Goal: Information Seeking & Learning: Check status

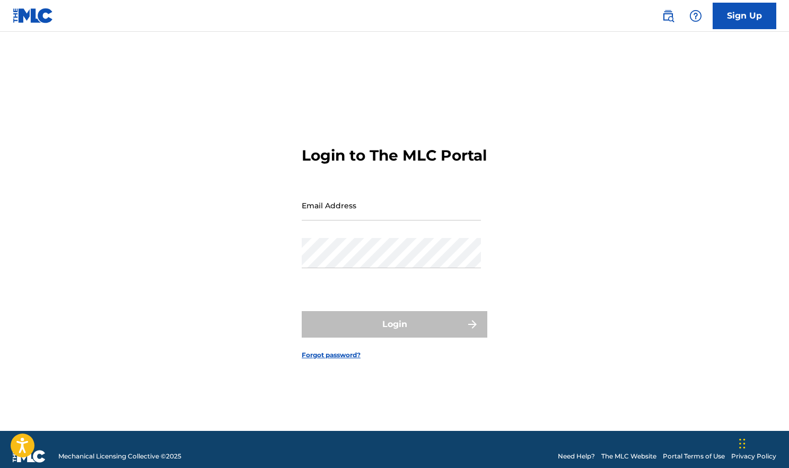
click at [394, 214] on input "Email Address" at bounding box center [391, 205] width 179 height 30
click at [477, 221] on input "Email Address" at bounding box center [391, 205] width 179 height 30
click at [375, 186] on form "Login to The MLC Portal Email Address Password Login Forgot password?" at bounding box center [395, 244] width 186 height 373
click at [372, 209] on input "Email Address" at bounding box center [391, 205] width 179 height 30
click at [363, 218] on input "Email Address" at bounding box center [391, 205] width 179 height 30
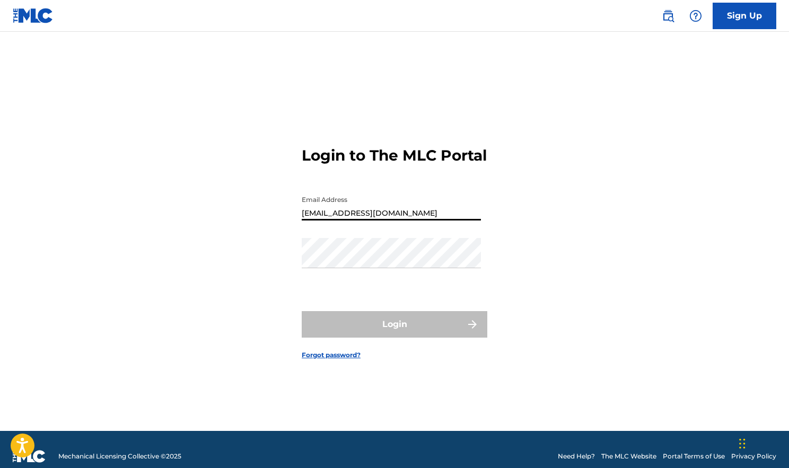
type input "[EMAIL_ADDRESS][DOMAIN_NAME]"
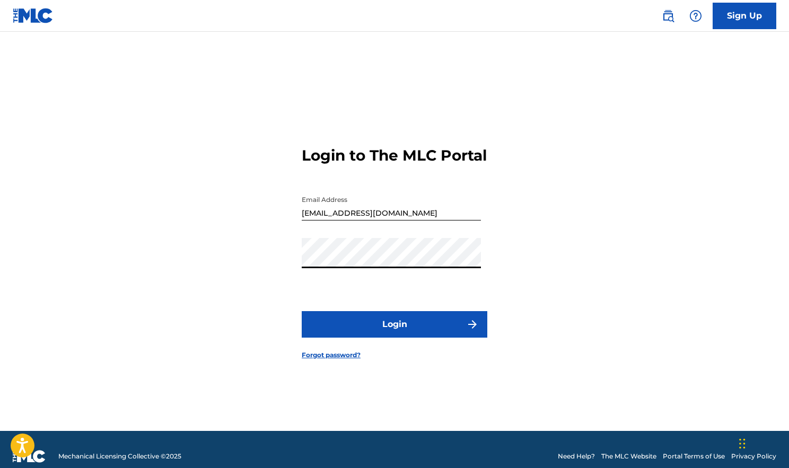
click at [394, 333] on button "Login" at bounding box center [395, 324] width 186 height 27
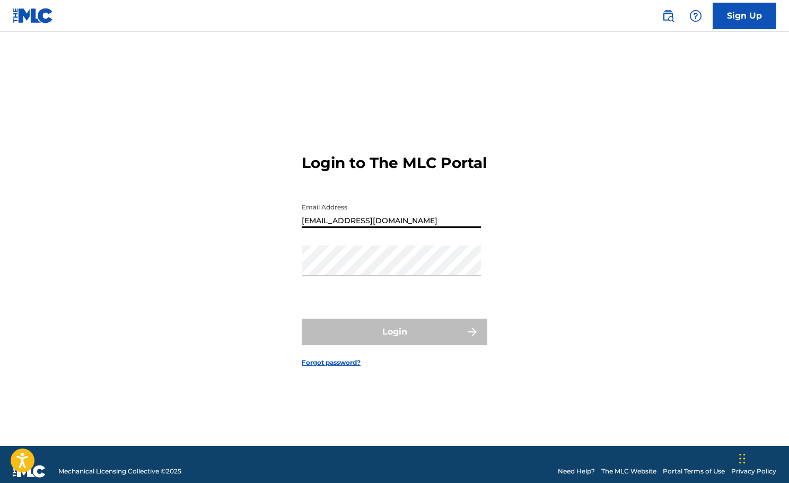
type input "[EMAIL_ADDRESS][DOMAIN_NAME]"
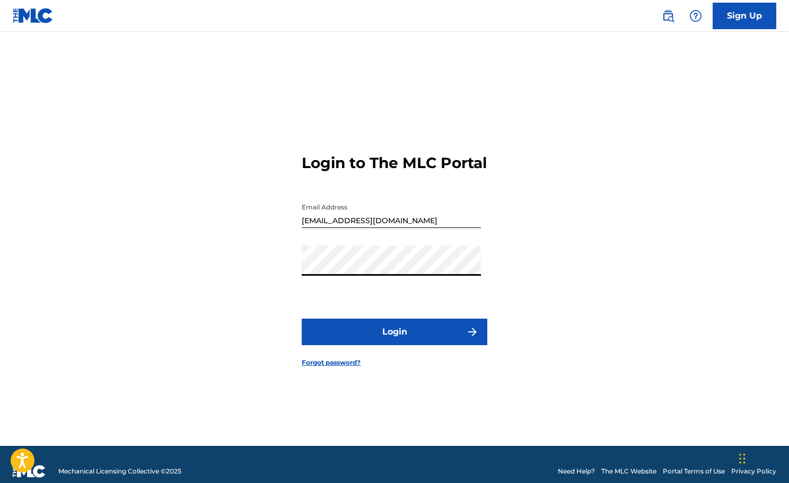
click at [394, 341] on button "Login" at bounding box center [395, 332] width 186 height 27
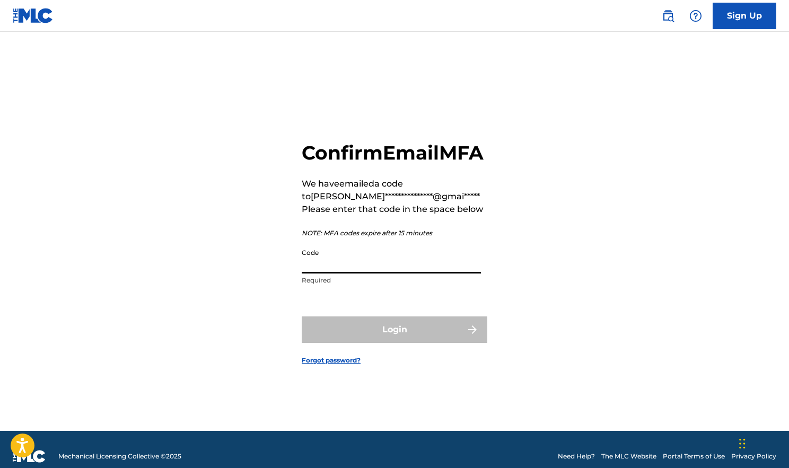
paste input "077637"
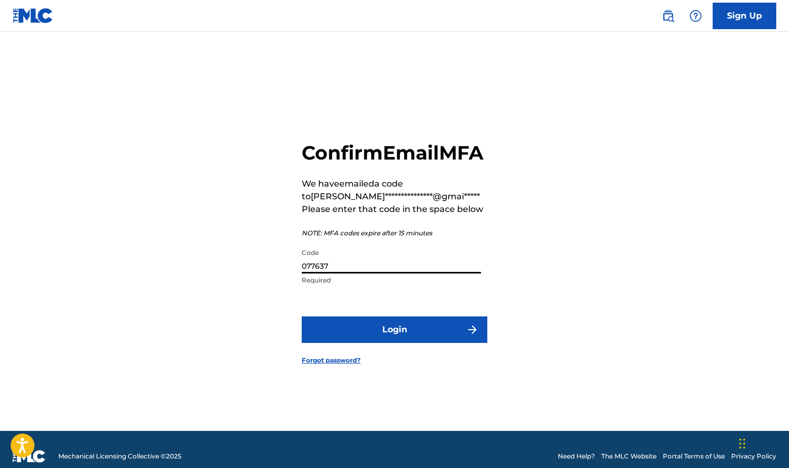
type input "077637"
click at [406, 341] on button "Login" at bounding box center [395, 330] width 186 height 27
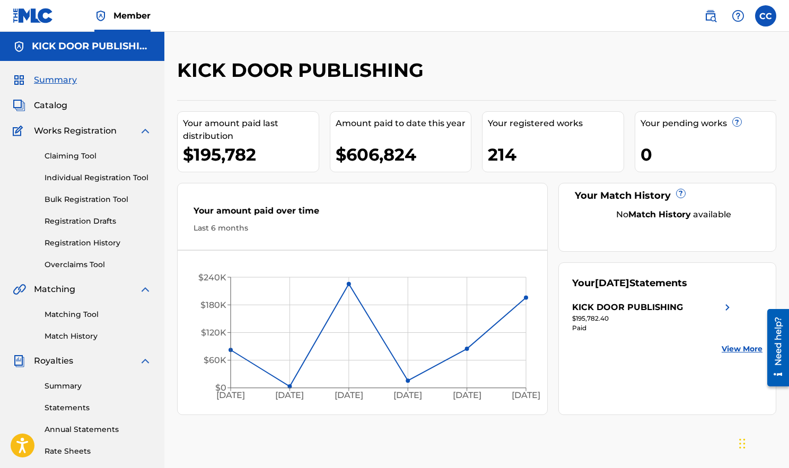
click at [60, 103] on span "Catalog" at bounding box center [50, 105] width 33 height 13
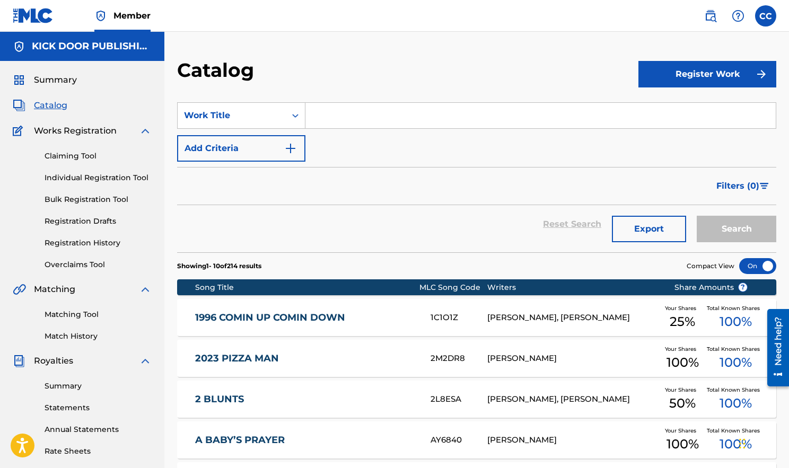
click at [107, 241] on link "Registration History" at bounding box center [98, 243] width 107 height 11
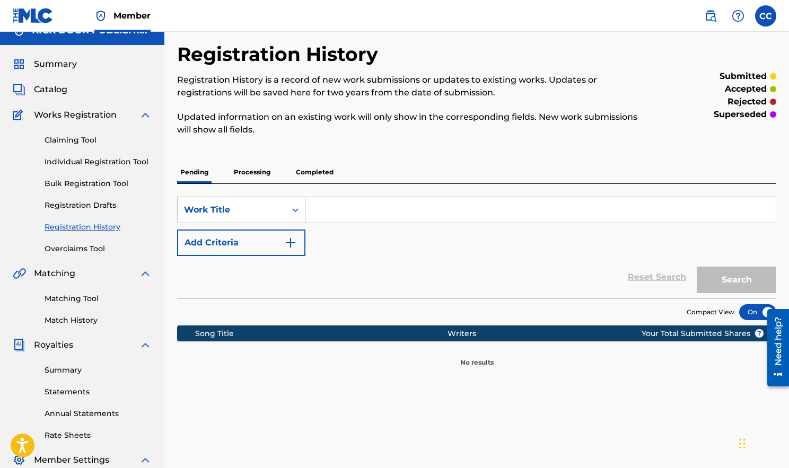
scroll to position [62, 0]
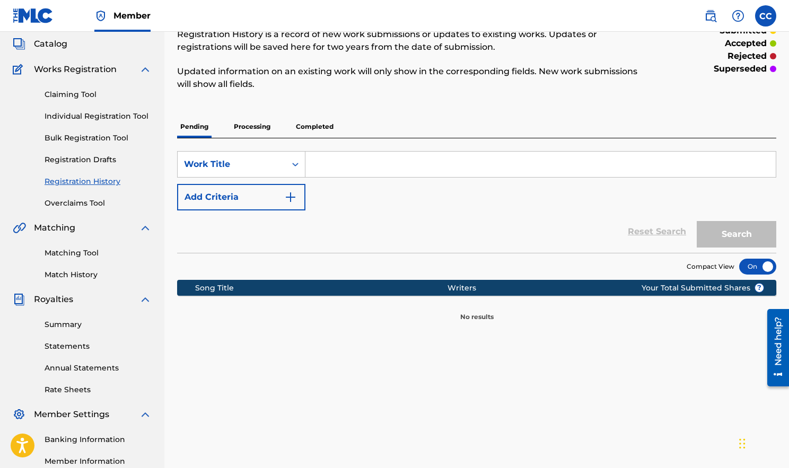
click at [247, 127] on p "Processing" at bounding box center [252, 127] width 43 height 22
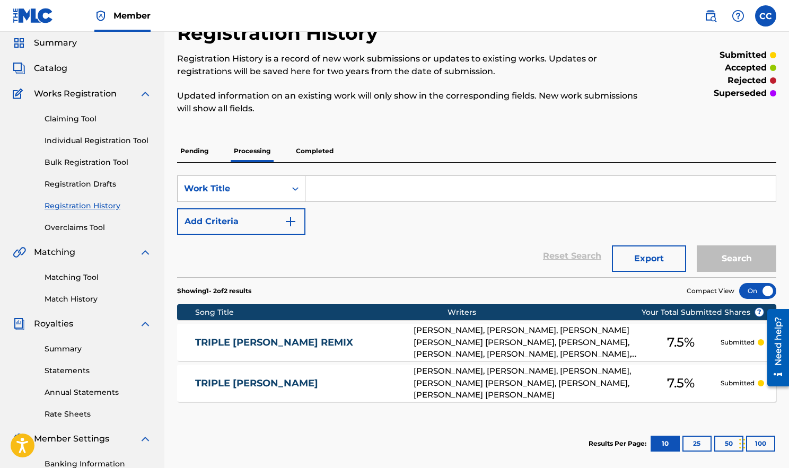
scroll to position [80, 0]
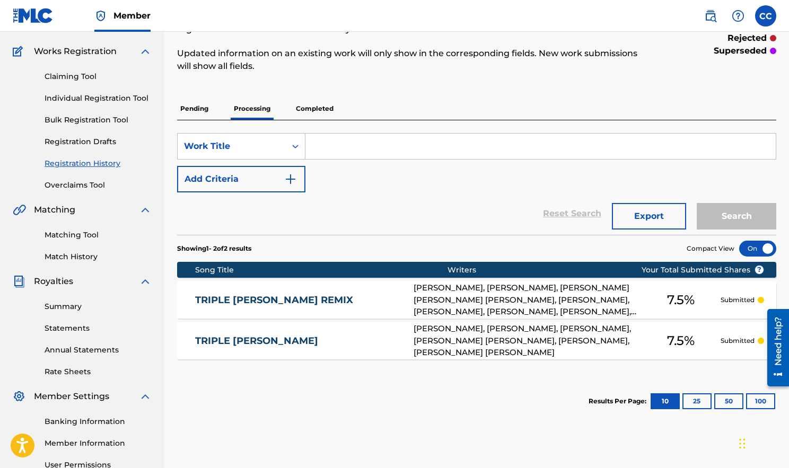
click at [75, 94] on link "Individual Registration Tool" at bounding box center [98, 98] width 107 height 11
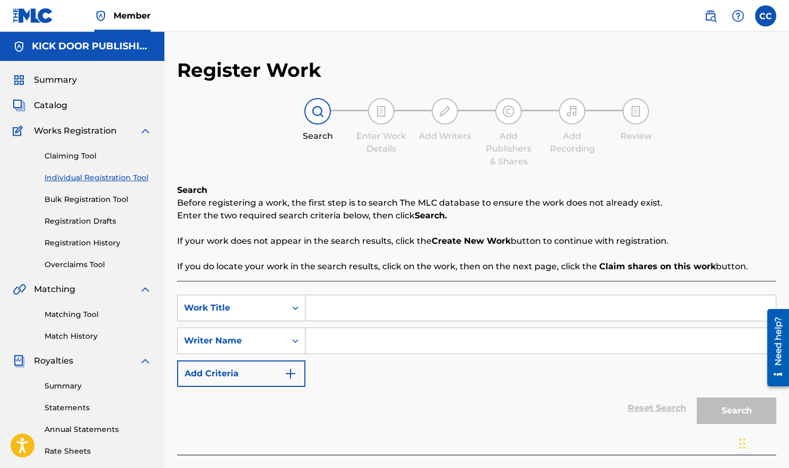
click at [103, 243] on link "Registration History" at bounding box center [98, 243] width 107 height 11
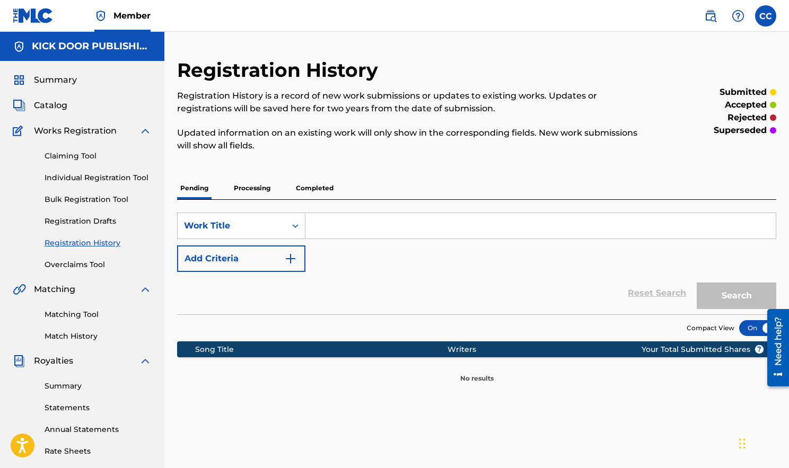
click at [324, 187] on p "Completed" at bounding box center [315, 188] width 44 height 22
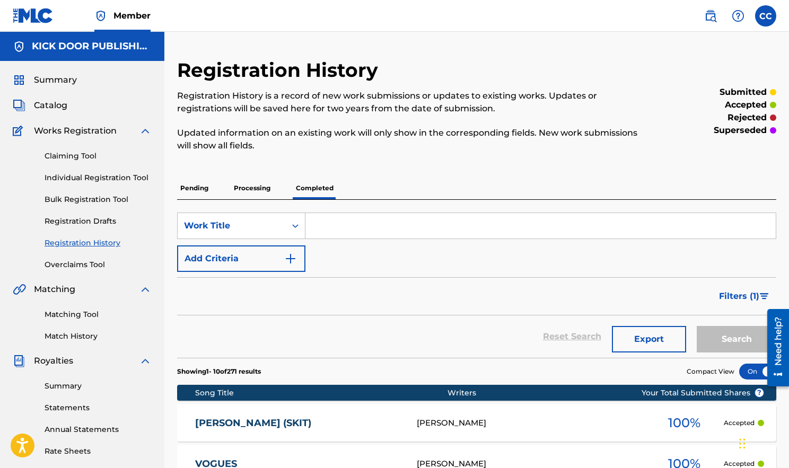
click at [72, 108] on div "Catalog" at bounding box center [82, 105] width 139 height 13
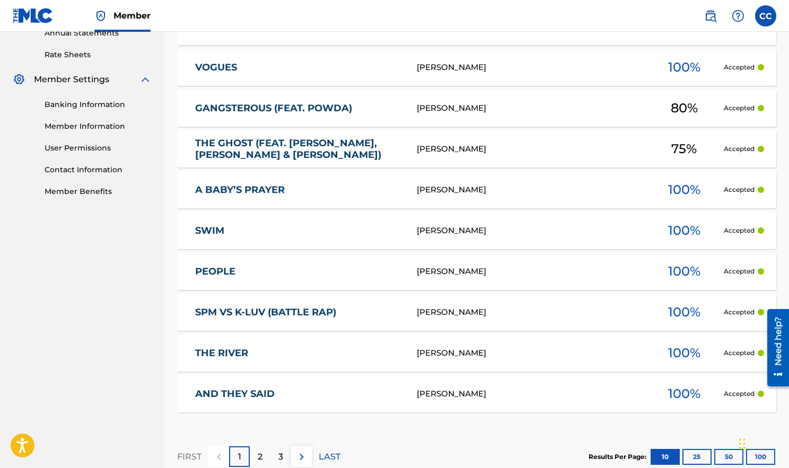
scroll to position [462, 0]
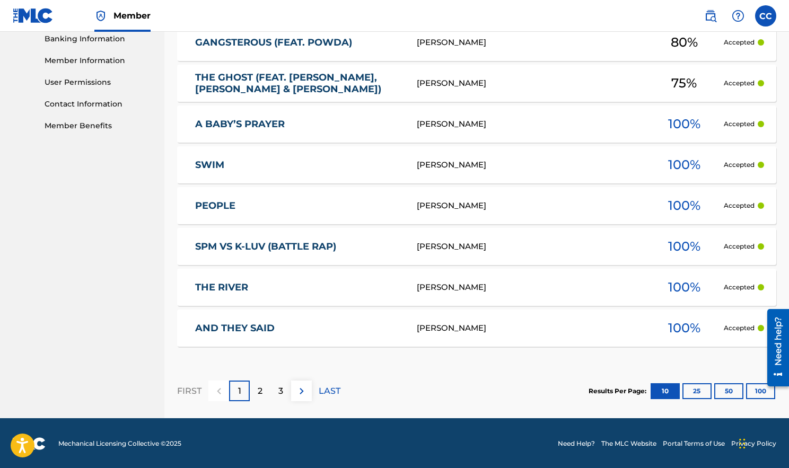
click at [298, 392] on img at bounding box center [301, 391] width 13 height 13
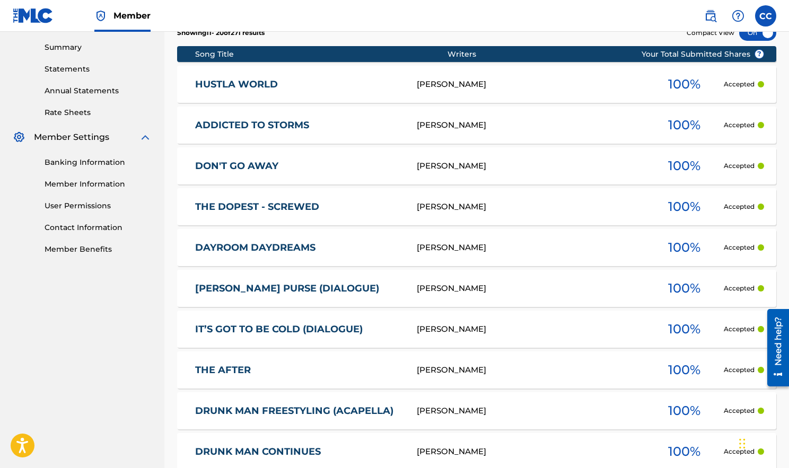
scroll to position [428, 0]
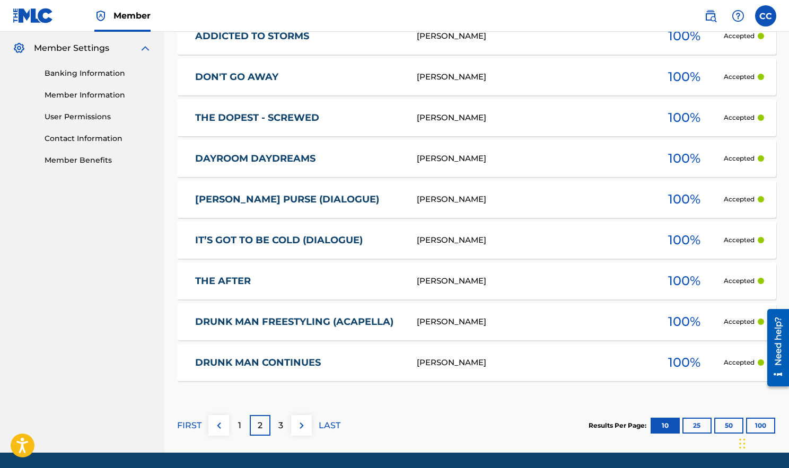
click at [219, 420] on img at bounding box center [219, 425] width 13 height 13
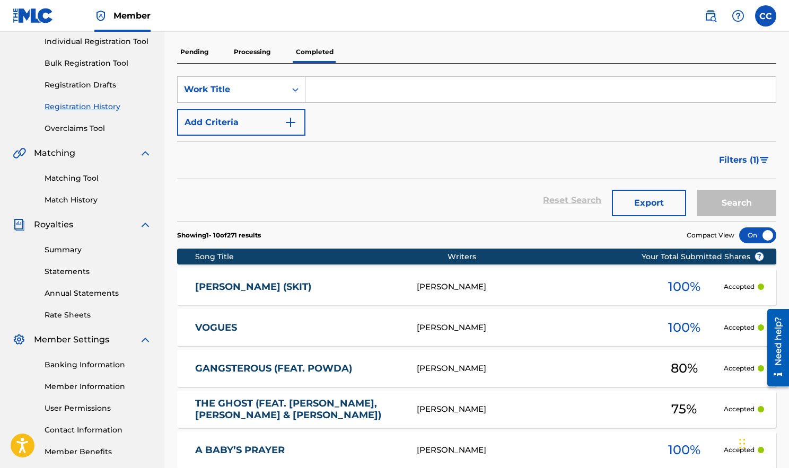
scroll to position [0, 0]
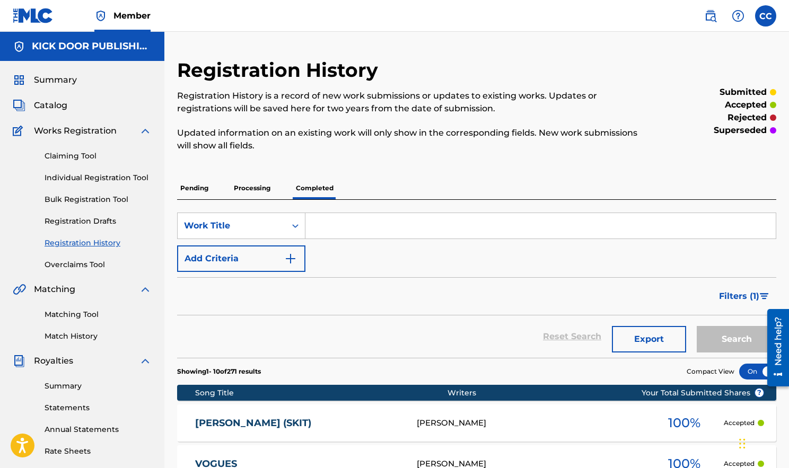
click at [362, 231] on input "Search Form" at bounding box center [540, 225] width 470 height 25
type input "the ghost"
click at [736, 339] on button "Search" at bounding box center [737, 339] width 80 height 27
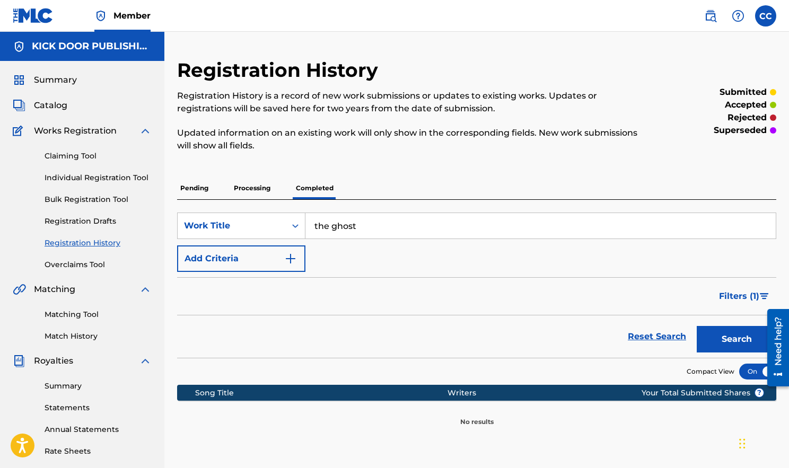
click at [245, 188] on p "Processing" at bounding box center [252, 188] width 43 height 22
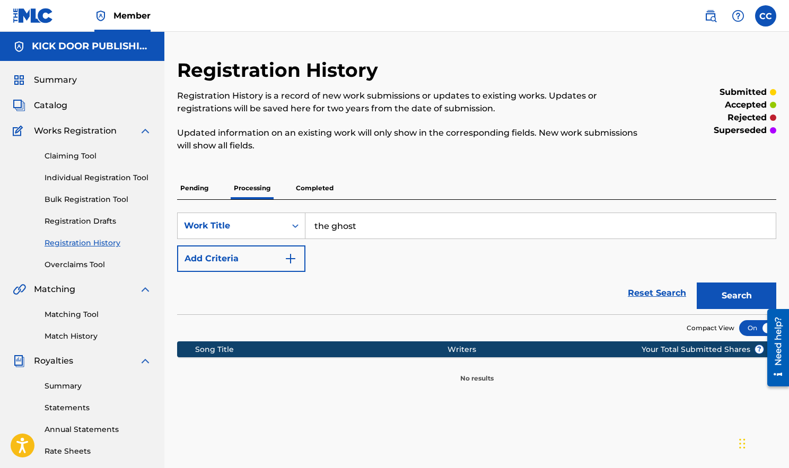
click at [202, 191] on p "Pending" at bounding box center [194, 188] width 34 height 22
click at [334, 190] on p "Completed" at bounding box center [315, 188] width 44 height 22
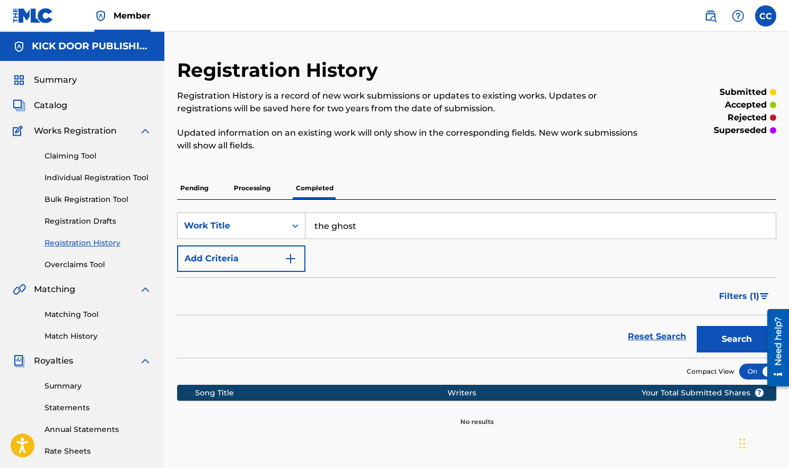
click at [321, 190] on p "Completed" at bounding box center [315, 188] width 44 height 22
drag, startPoint x: 359, startPoint y: 230, endPoint x: 290, endPoint y: 231, distance: 68.9
click at [293, 233] on div "SearchWithCriteriab2382110-351a-4f45-bf70-cd53ea2ce6ae Work Title the ghost" at bounding box center [476, 226] width 599 height 27
drag, startPoint x: 312, startPoint y: 227, endPoint x: 418, endPoint y: 229, distance: 106.1
click at [418, 229] on input "the ghost" at bounding box center [540, 225] width 470 height 25
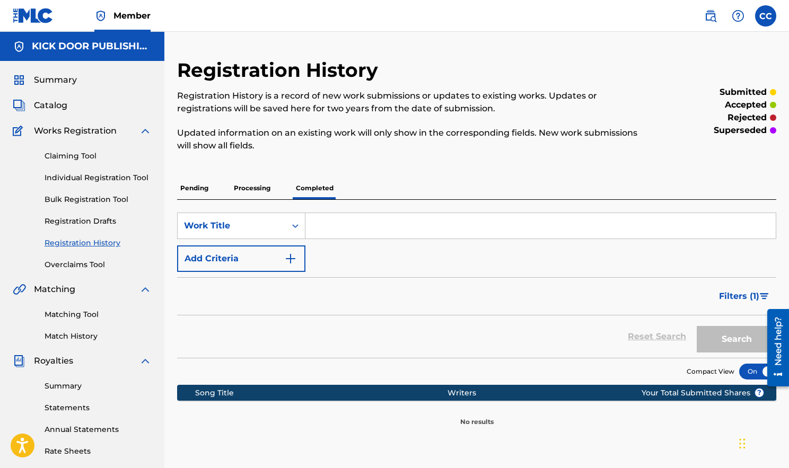
click at [57, 103] on span "Catalog" at bounding box center [50, 105] width 33 height 13
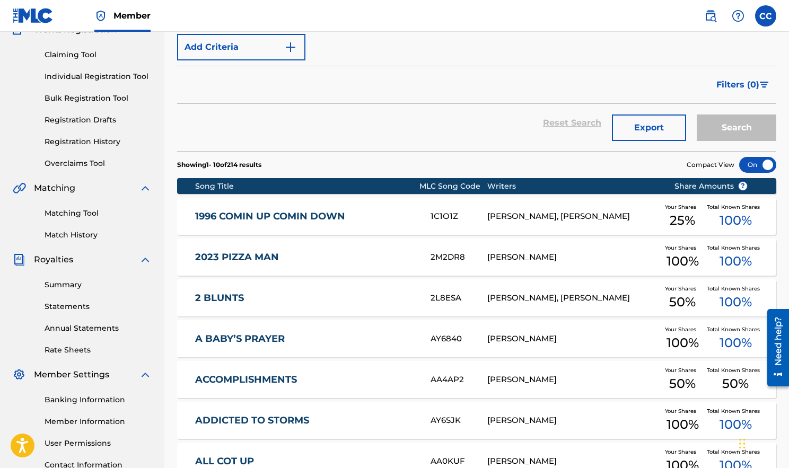
scroll to position [12, 0]
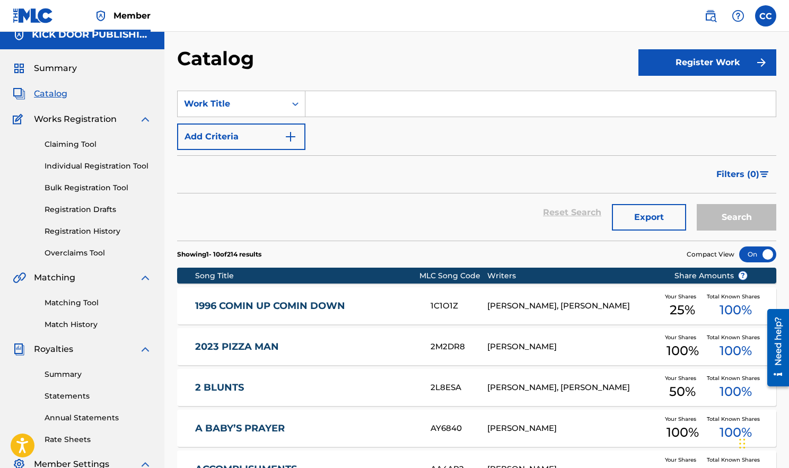
click at [749, 170] on span "Filters ( 0 )" at bounding box center [737, 174] width 43 height 13
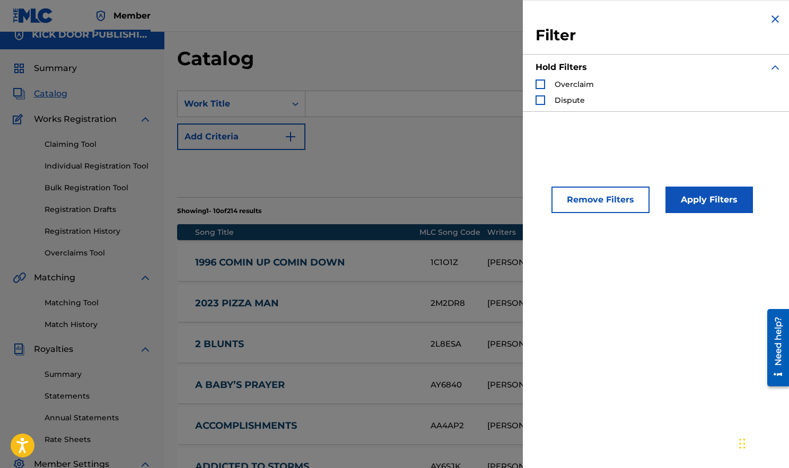
click at [771, 19] on img "Search Form" at bounding box center [775, 19] width 13 height 13
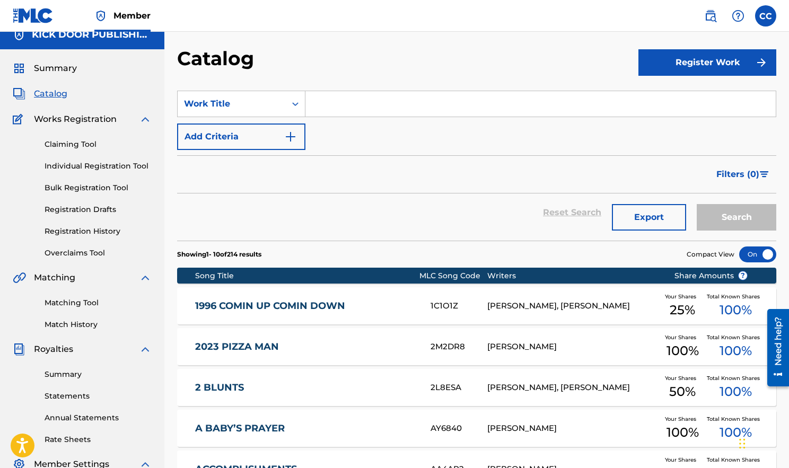
click at [102, 146] on link "Claiming Tool" at bounding box center [98, 144] width 107 height 11
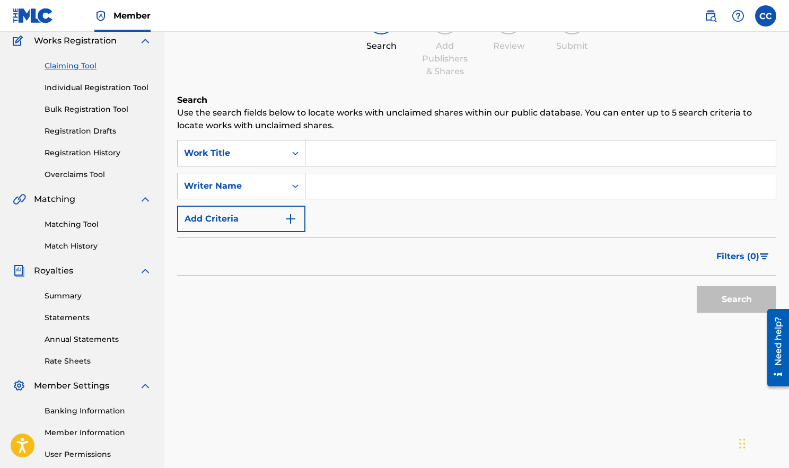
scroll to position [176, 0]
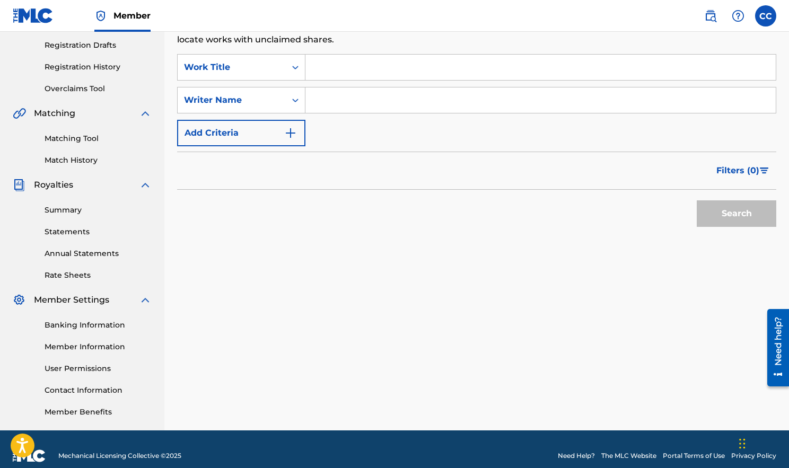
click at [69, 212] on link "Summary" at bounding box center [98, 210] width 107 height 11
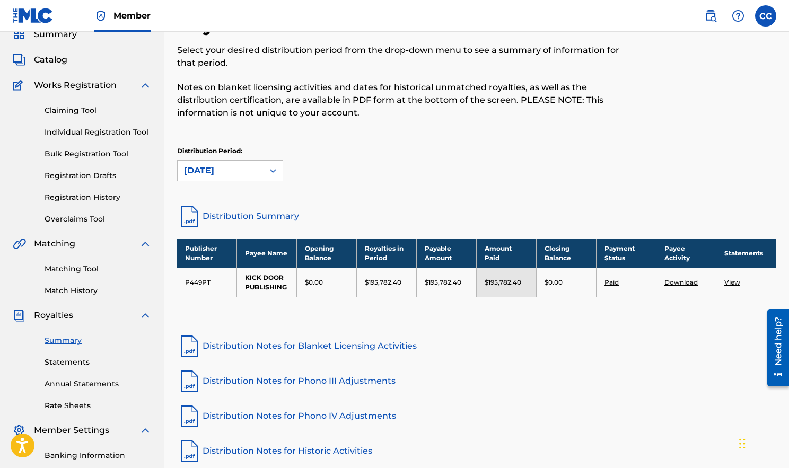
scroll to position [63, 0]
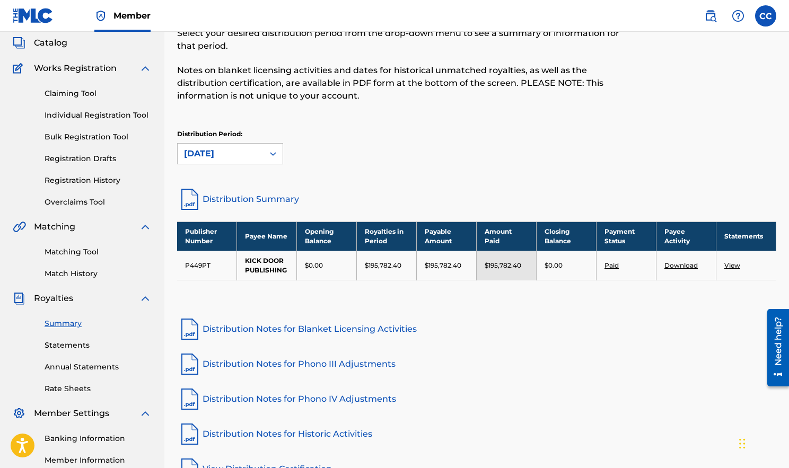
click at [732, 267] on link "View" at bounding box center [732, 265] width 16 height 8
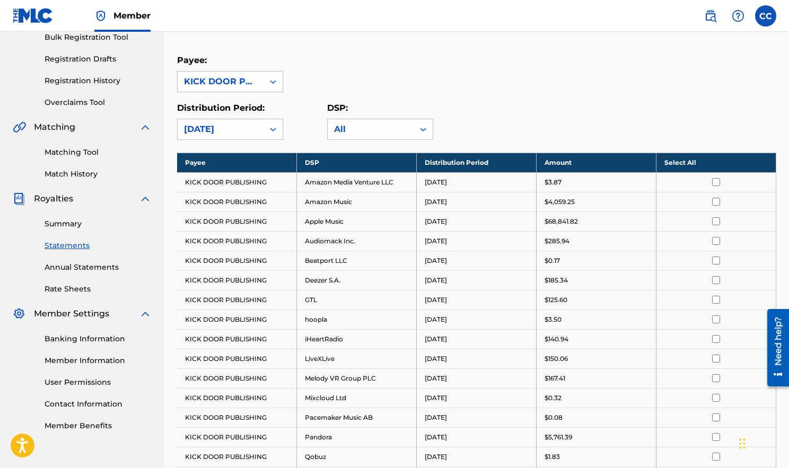
scroll to position [80, 0]
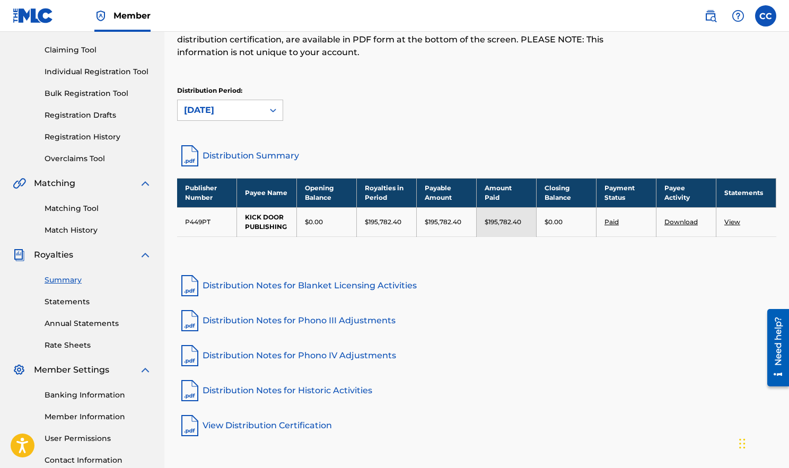
scroll to position [121, 0]
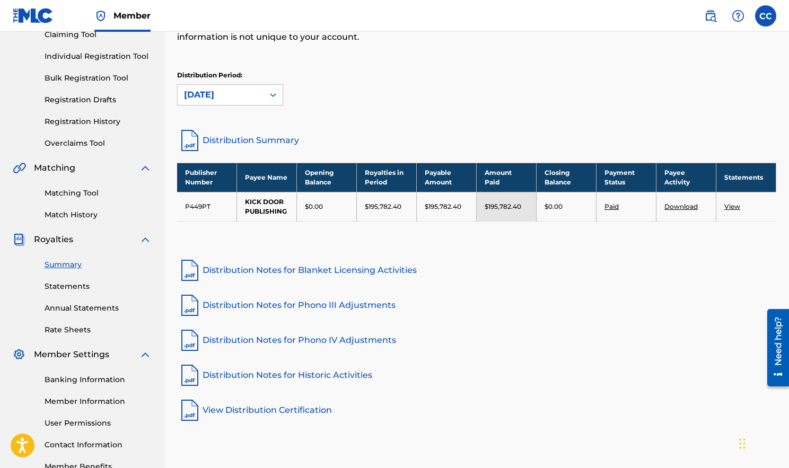
click at [235, 409] on link "View Distribution Certification" at bounding box center [476, 410] width 599 height 25
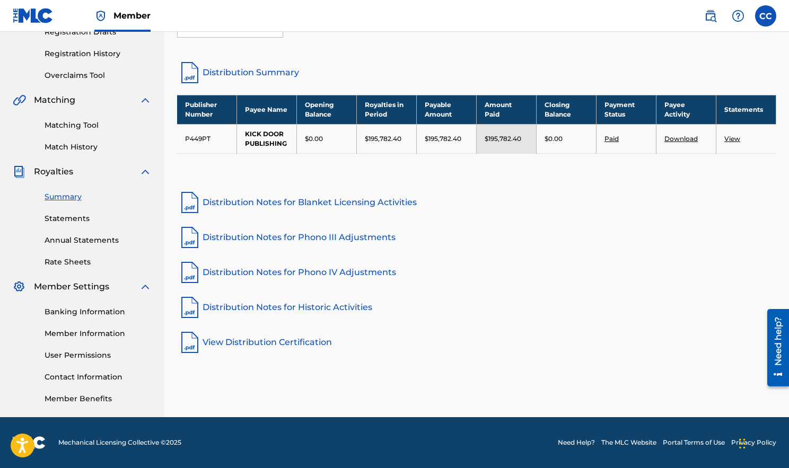
scroll to position [187, 0]
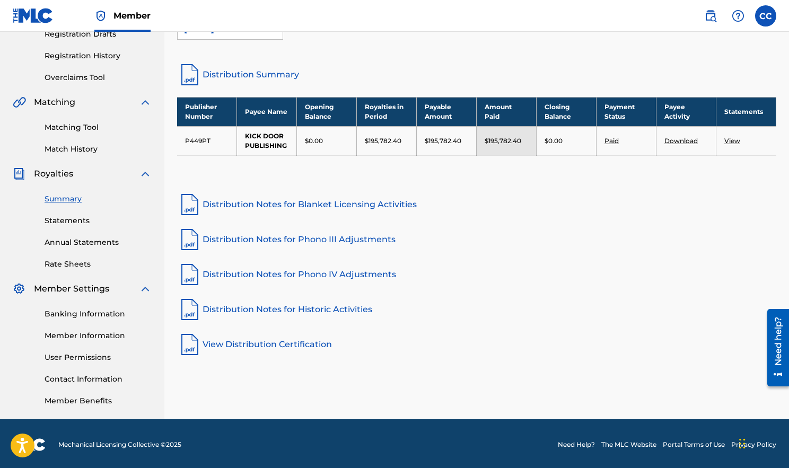
click at [75, 218] on link "Statements" at bounding box center [98, 220] width 107 height 11
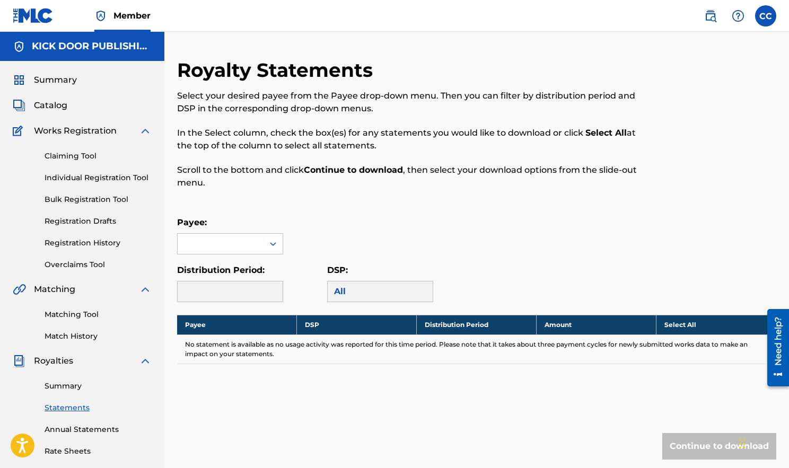
scroll to position [16, 0]
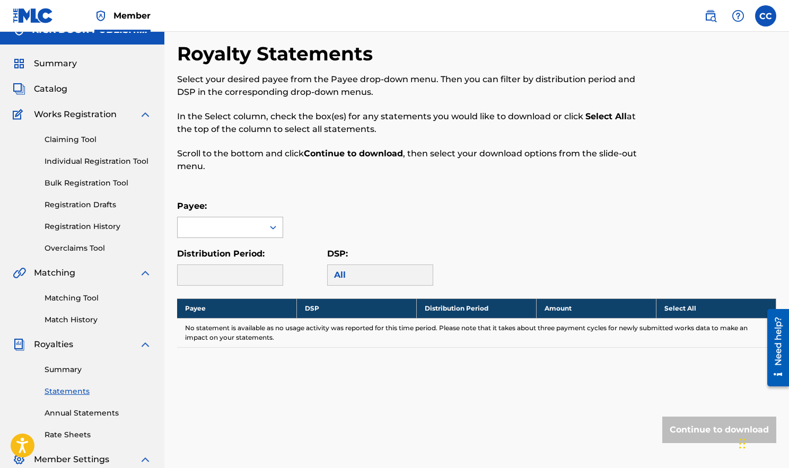
click at [257, 218] on div at bounding box center [221, 227] width 86 height 20
click at [253, 253] on div "KICK DOOR PUBLISHING" at bounding box center [230, 257] width 105 height 39
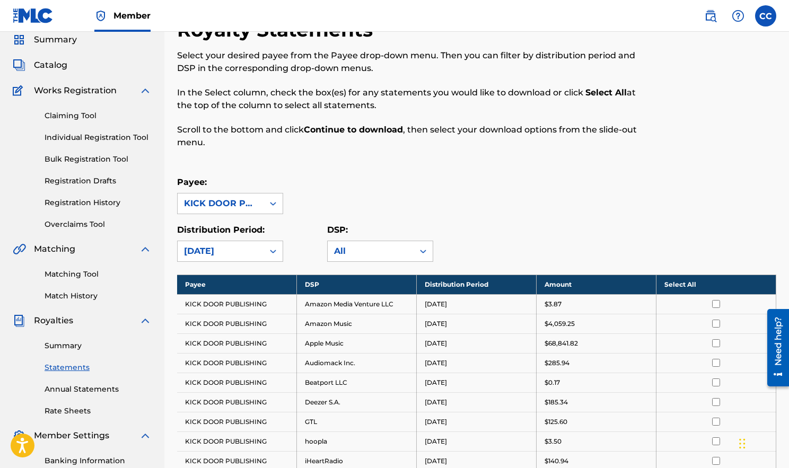
scroll to position [42, 0]
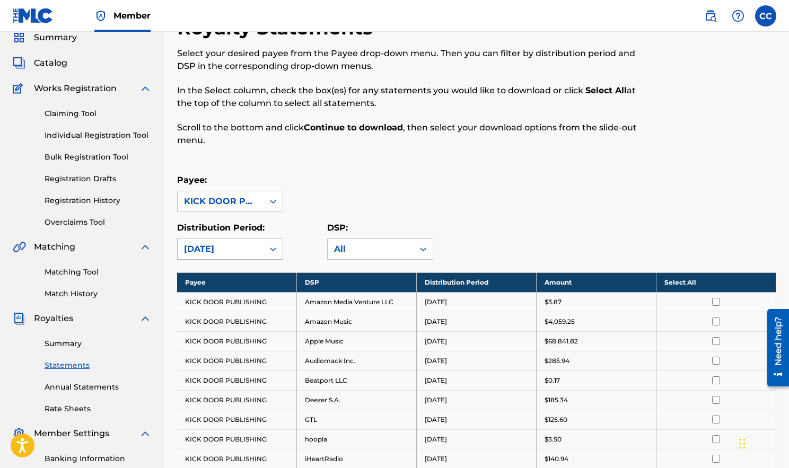
click at [265, 253] on div at bounding box center [273, 249] width 19 height 19
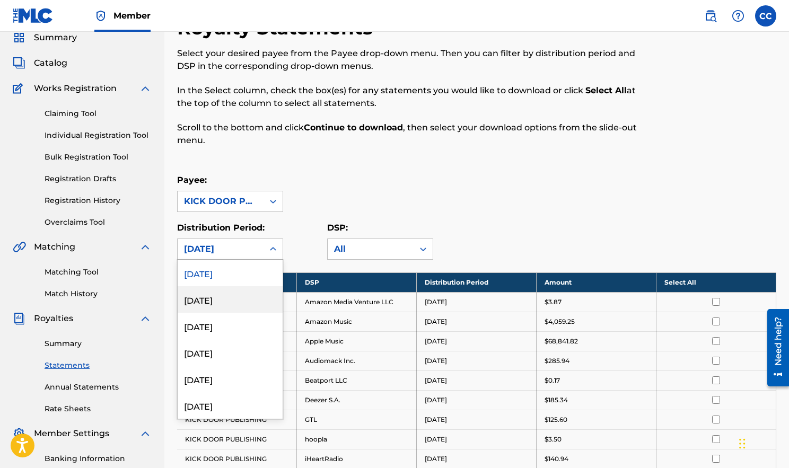
scroll to position [2, 0]
click at [222, 317] on div "[DATE]" at bounding box center [230, 324] width 105 height 27
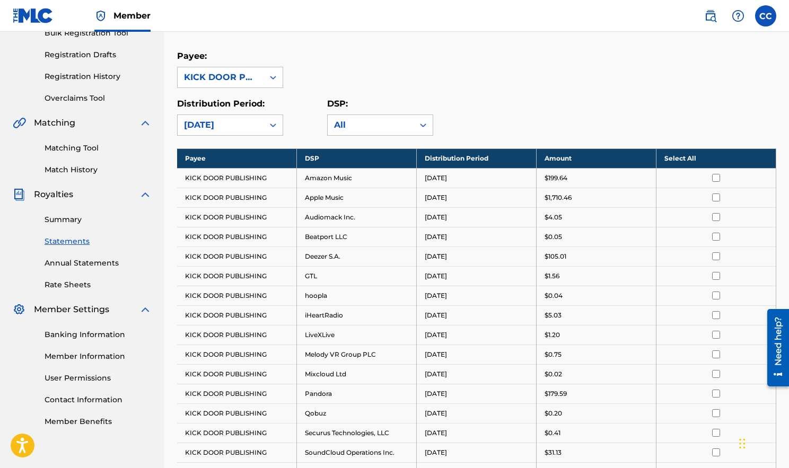
scroll to position [0, 0]
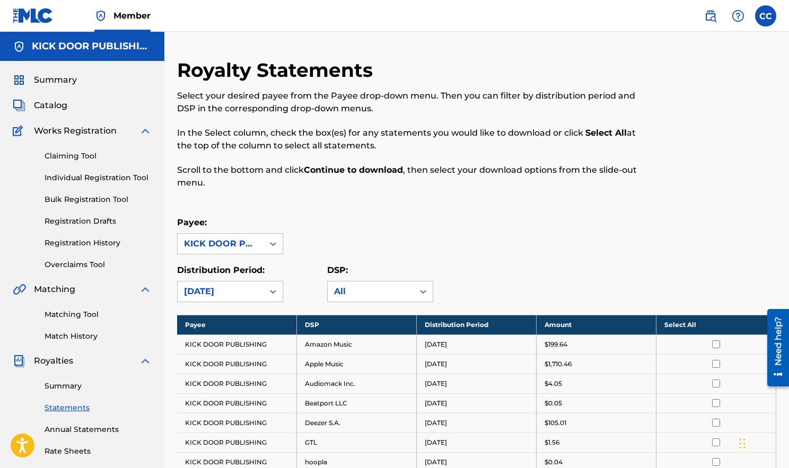
click at [258, 293] on div "[DATE]" at bounding box center [221, 292] width 86 height 20
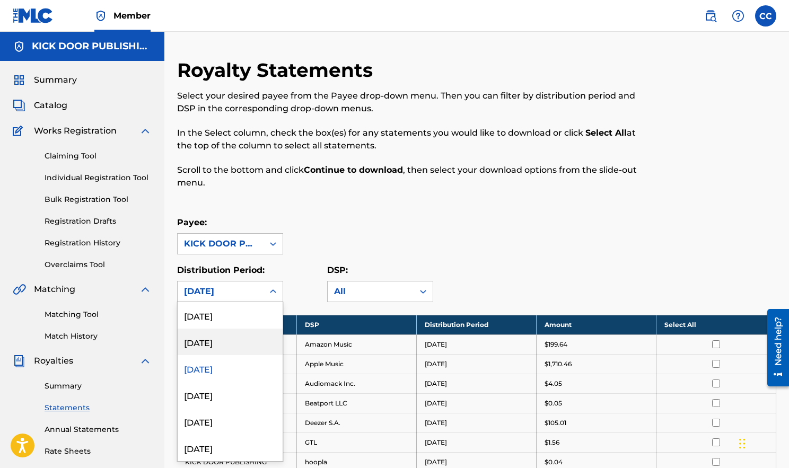
click at [229, 350] on div "[DATE]" at bounding box center [230, 342] width 105 height 27
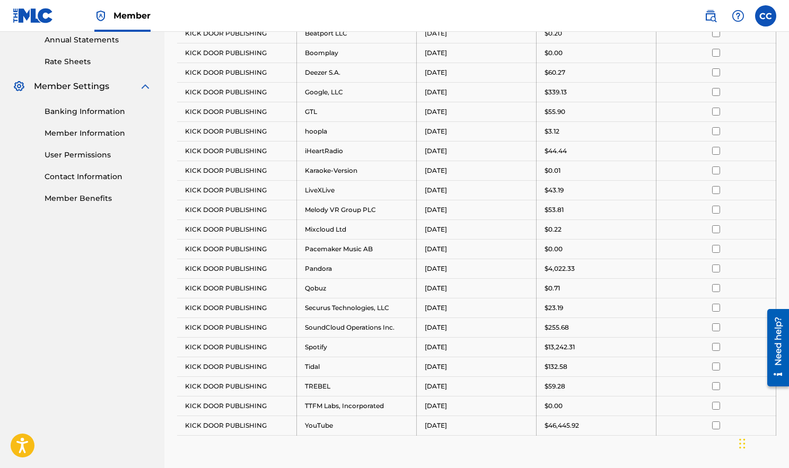
scroll to position [190, 0]
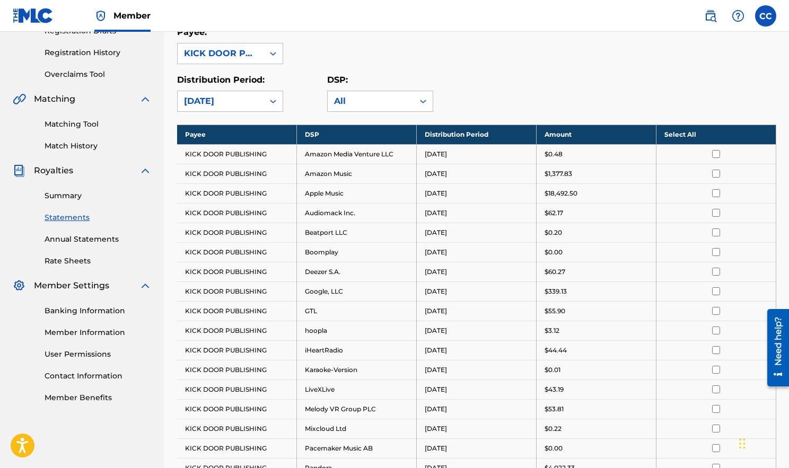
drag, startPoint x: 675, startPoint y: 136, endPoint x: 678, endPoint y: 141, distance: 5.5
click at [675, 137] on th "Select All" at bounding box center [716, 135] width 120 height 20
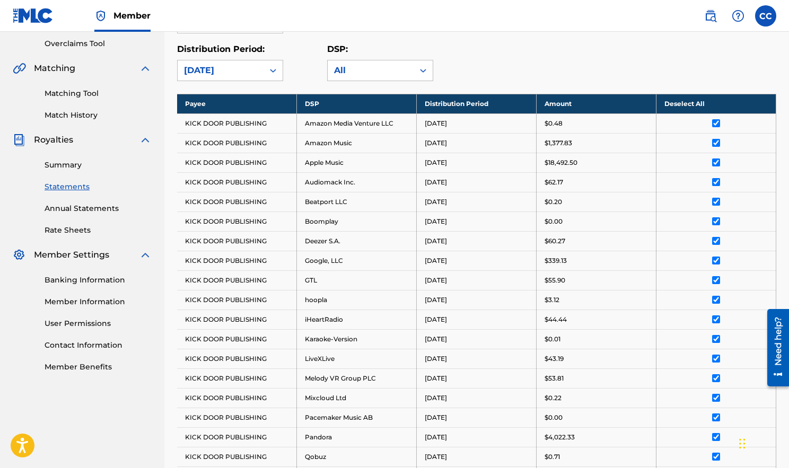
scroll to position [179, 0]
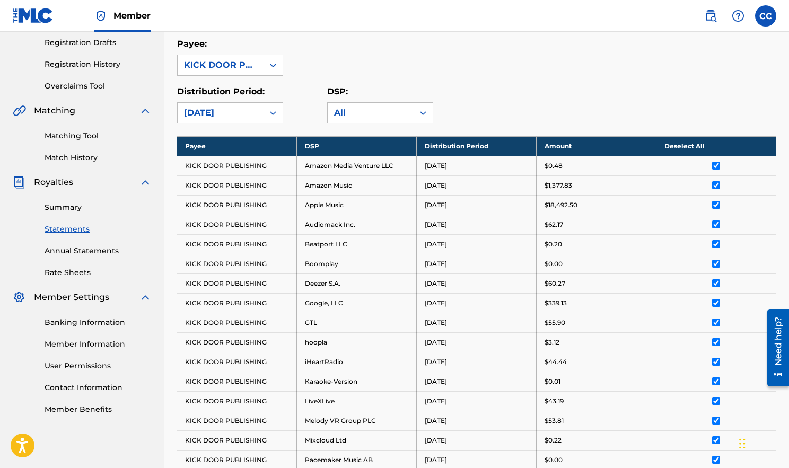
click at [75, 255] on link "Annual Statements" at bounding box center [98, 250] width 107 height 11
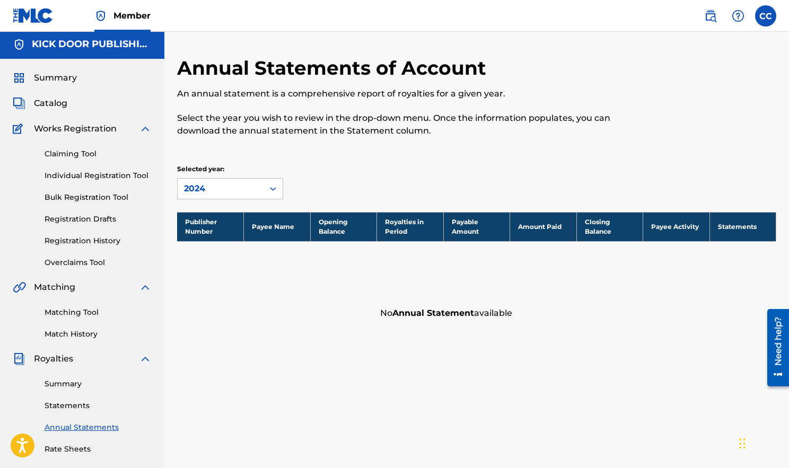
scroll to position [11, 0]
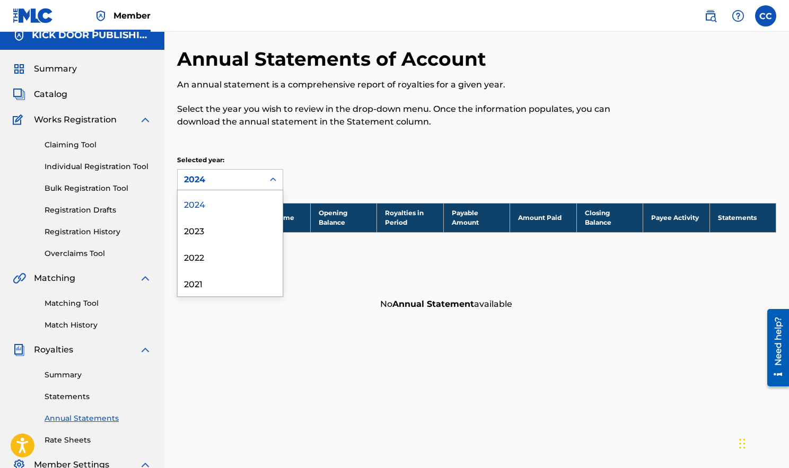
click at [269, 174] on div at bounding box center [273, 179] width 19 height 19
click at [249, 205] on div "2024" at bounding box center [230, 203] width 105 height 27
click at [86, 69] on div "Summary" at bounding box center [82, 69] width 139 height 13
click at [73, 68] on div "Summary" at bounding box center [82, 69] width 139 height 13
click at [71, 69] on span "Summary" at bounding box center [55, 69] width 43 height 13
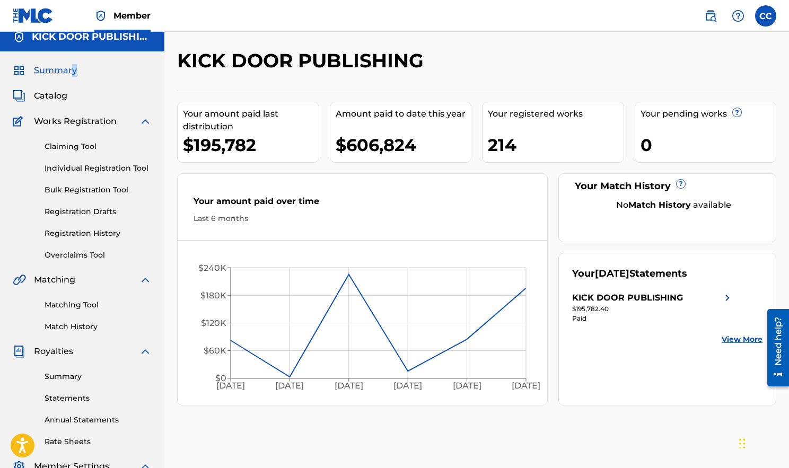
scroll to position [27, 0]
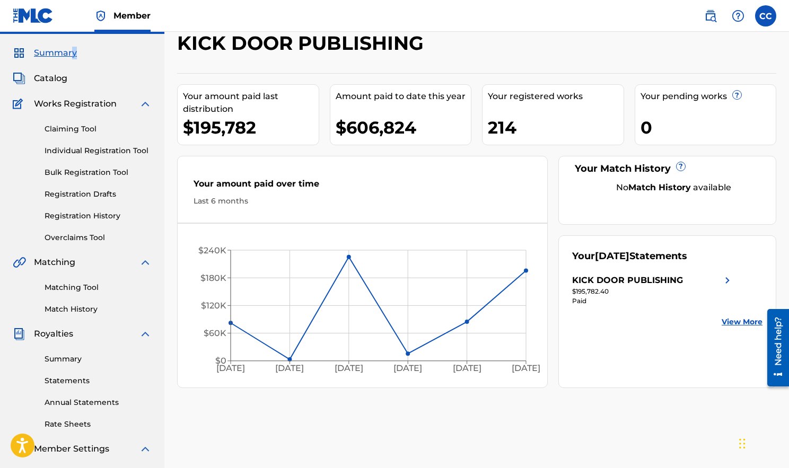
click at [723, 278] on img at bounding box center [727, 280] width 13 height 13
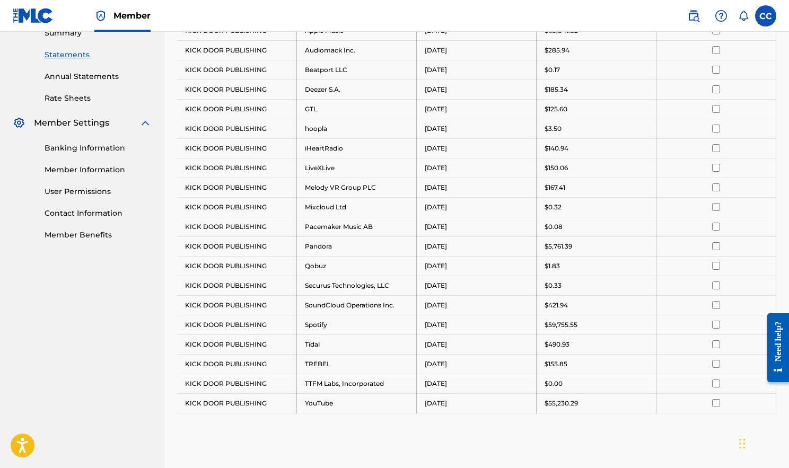
scroll to position [351, 0]
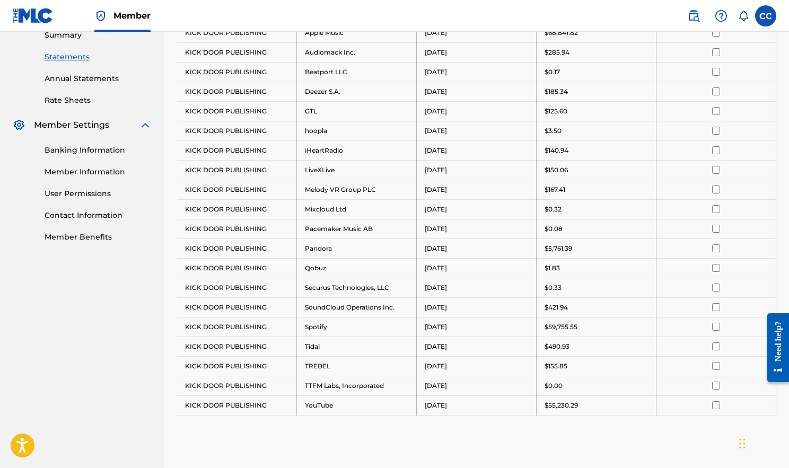
click at [93, 239] on link "Member Benefits" at bounding box center [98, 237] width 107 height 11
